Goal: Task Accomplishment & Management: Manage account settings

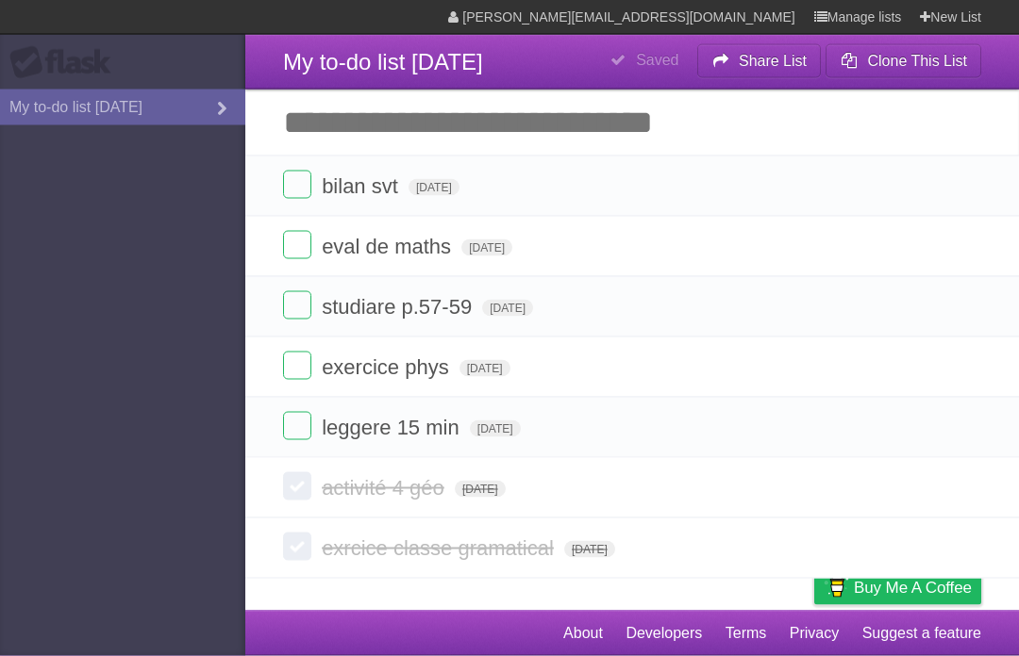
scroll to position [64, 0]
click at [302, 352] on label at bounding box center [297, 366] width 28 height 28
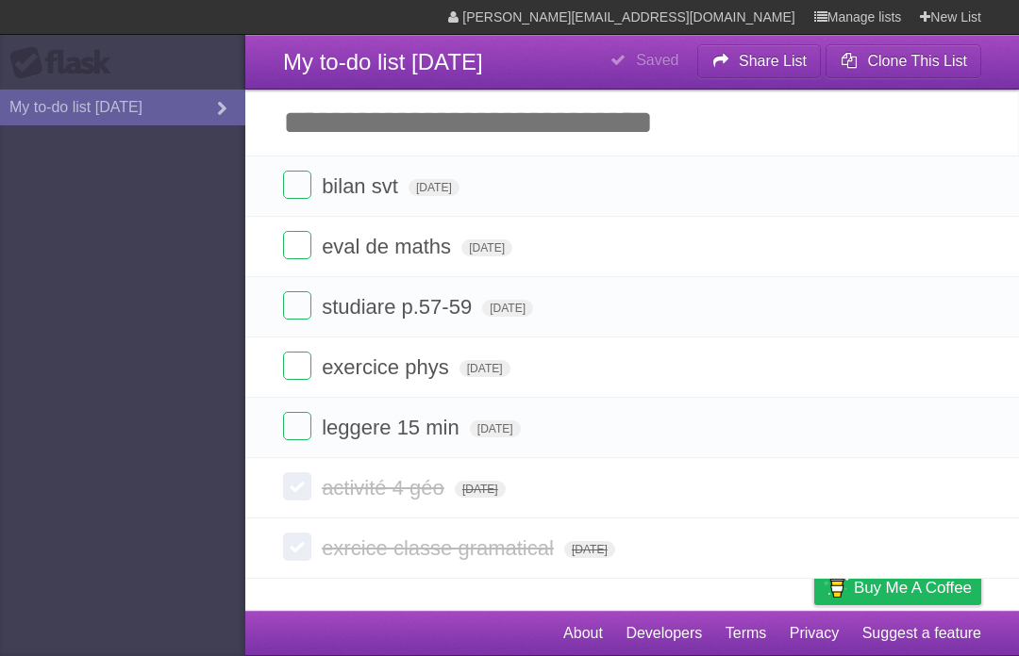
scroll to position [66, 0]
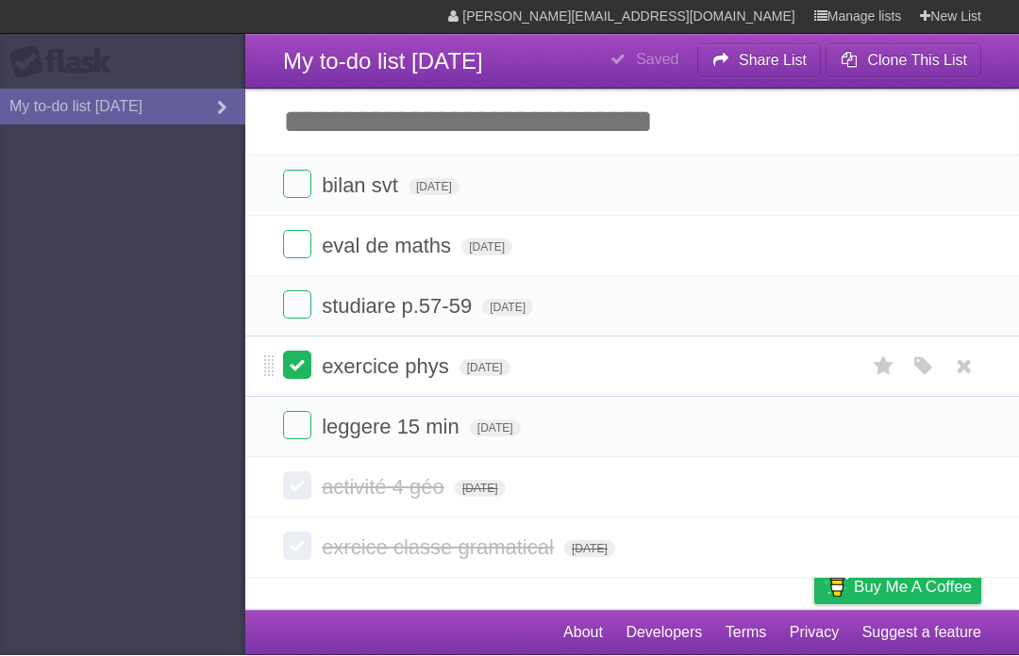
click at [301, 352] on label at bounding box center [297, 366] width 28 height 28
click at [290, 171] on label at bounding box center [297, 185] width 28 height 28
click at [297, 291] on label at bounding box center [297, 305] width 28 height 28
click at [303, 291] on label at bounding box center [297, 305] width 28 height 28
click at [340, 295] on span "studiare p.57-59" at bounding box center [399, 307] width 155 height 24
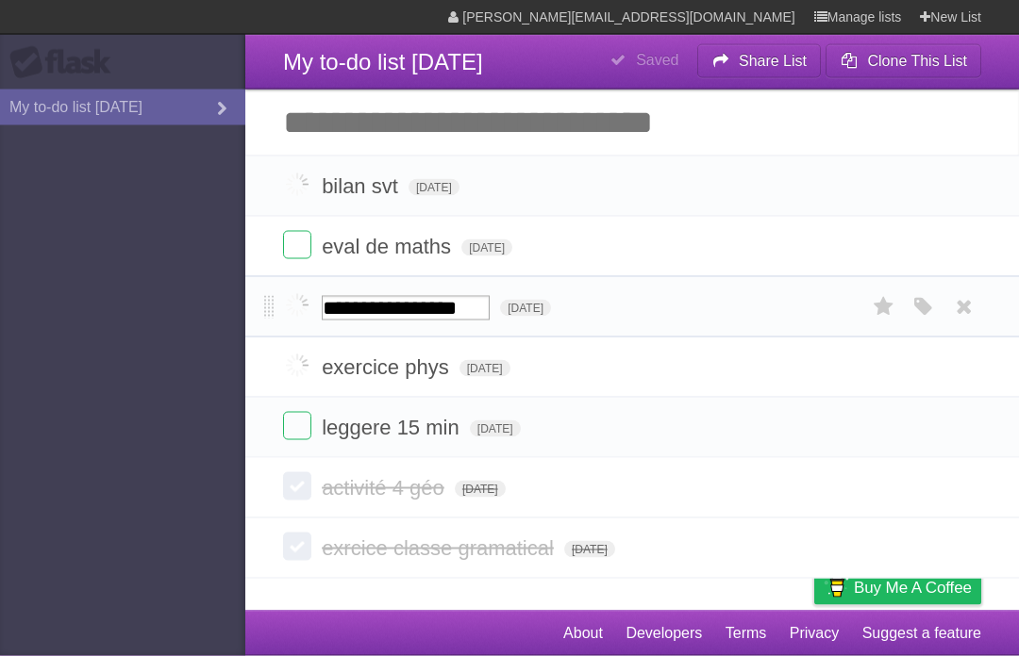
click at [627, 276] on li "**********" at bounding box center [631, 306] width 773 height 61
